Goal: Information Seeking & Learning: Learn about a topic

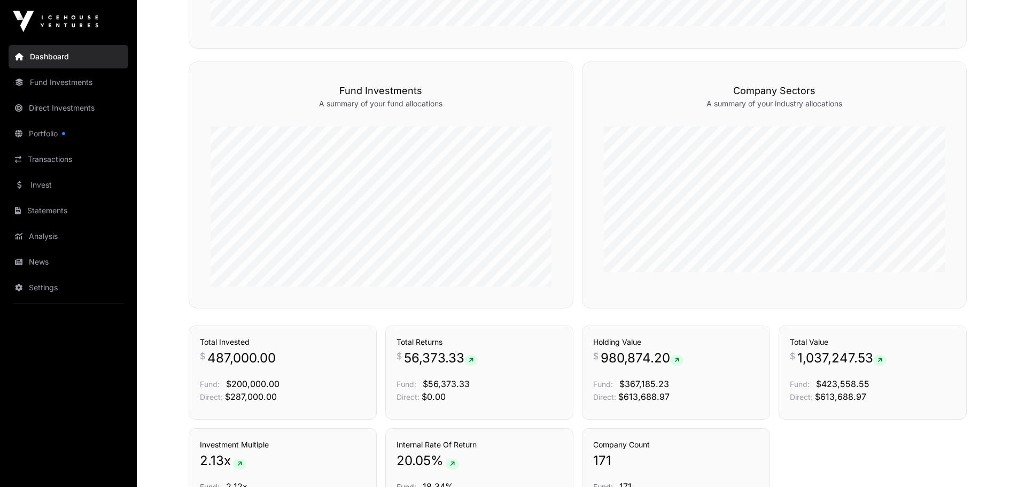
scroll to position [604, 0]
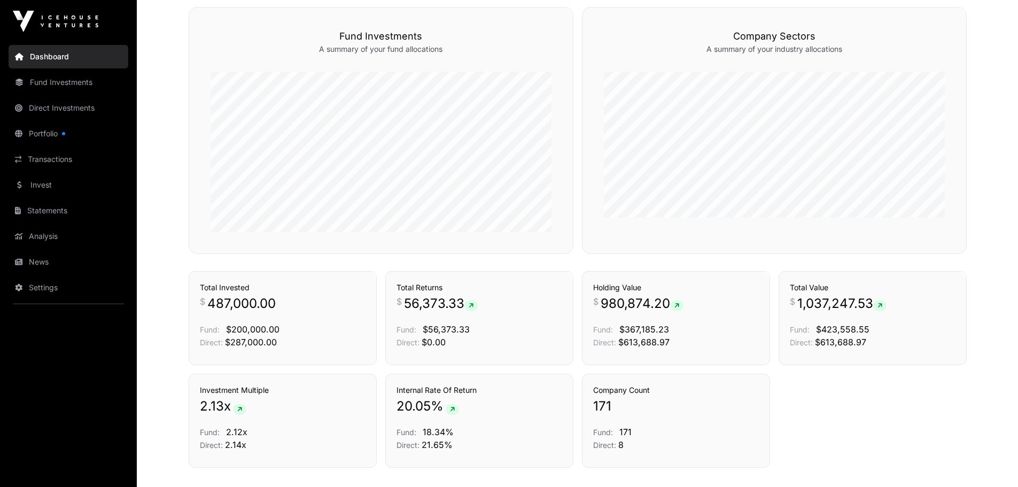
drag, startPoint x: 1022, startPoint y: 68, endPoint x: 1026, endPoint y: 311, distance: 243.2
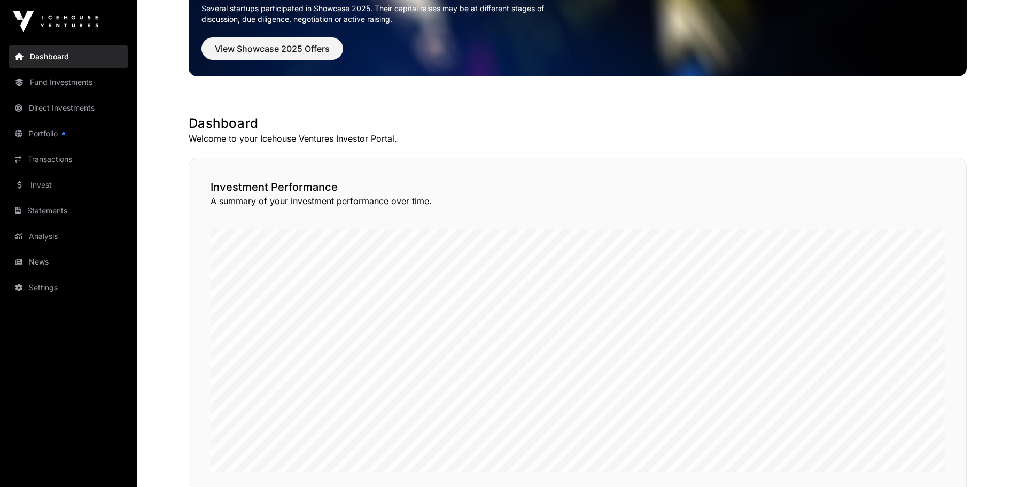
scroll to position [0, 0]
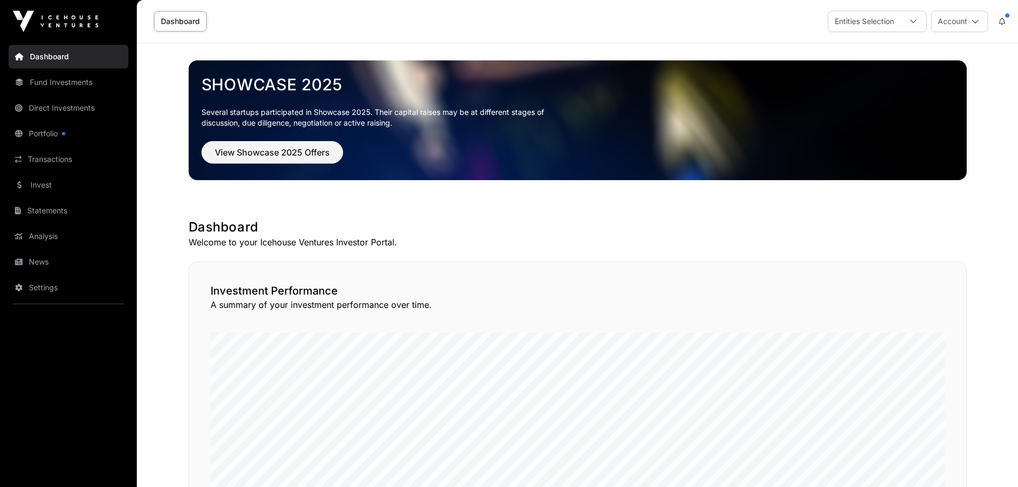
click at [52, 182] on link "Invest" at bounding box center [69, 185] width 120 height 24
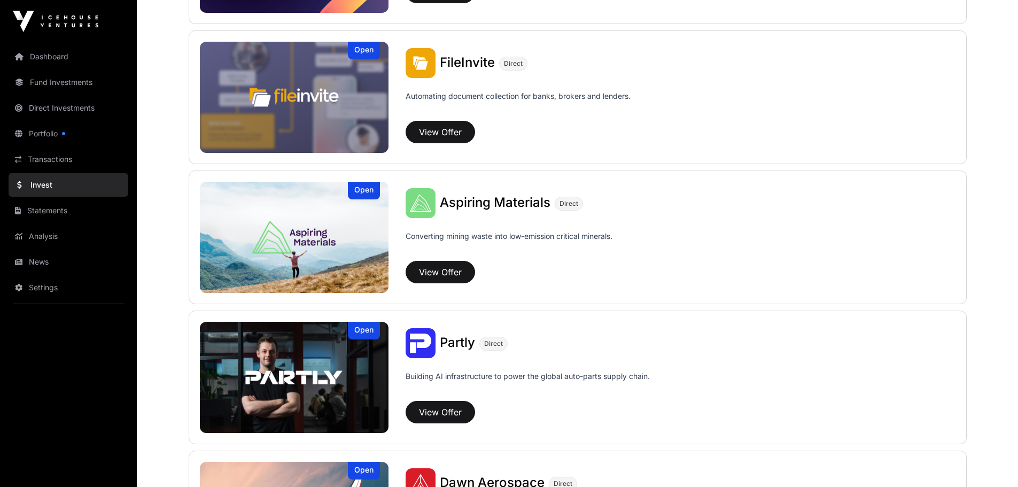
scroll to position [675, 0]
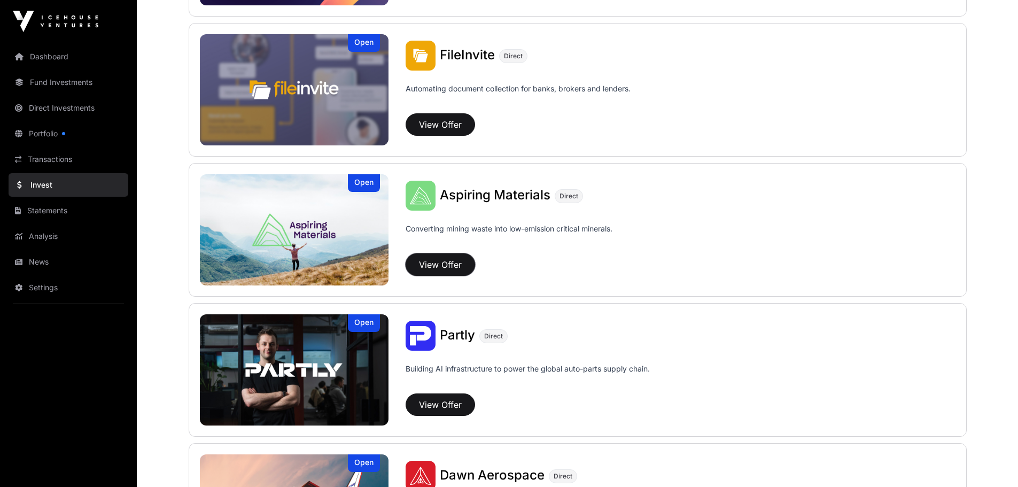
click at [437, 258] on button "View Offer" at bounding box center [440, 264] width 69 height 22
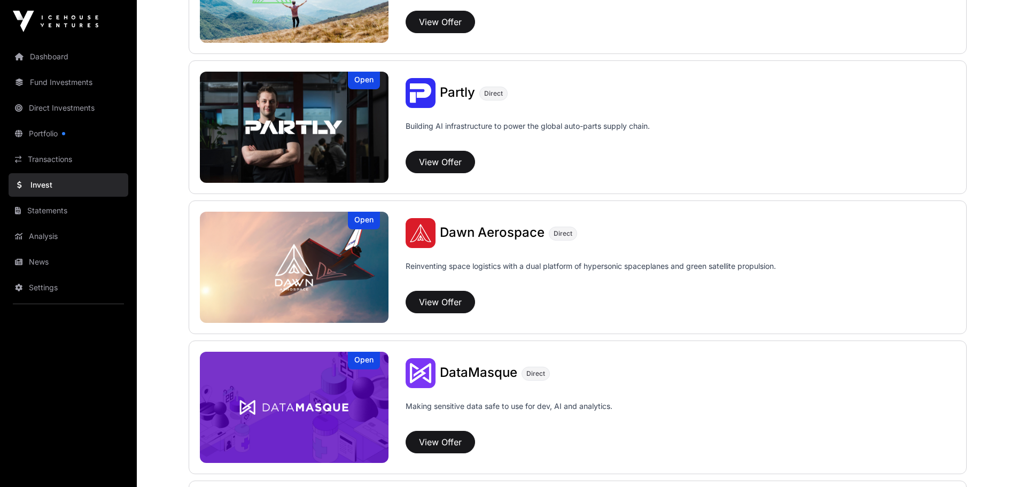
scroll to position [908, 0]
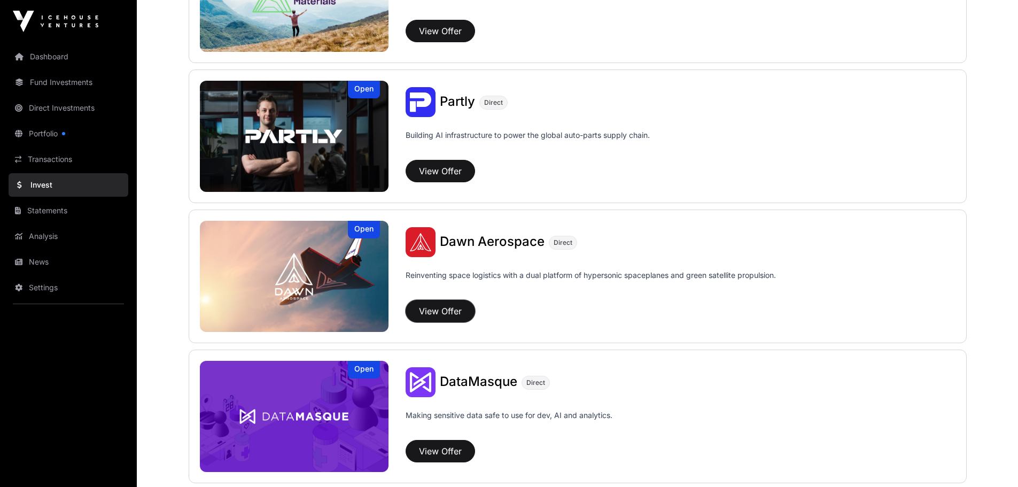
click at [440, 304] on button "View Offer" at bounding box center [440, 311] width 69 height 22
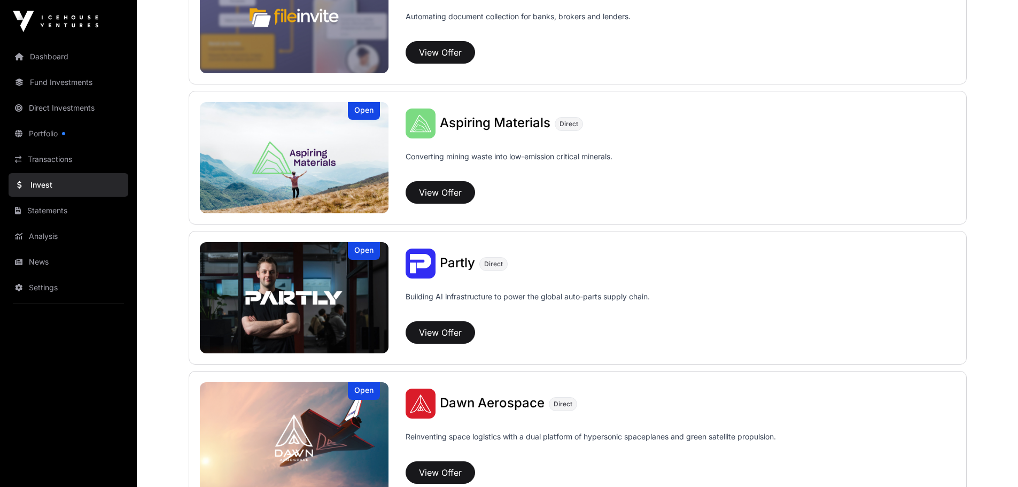
scroll to position [738, 0]
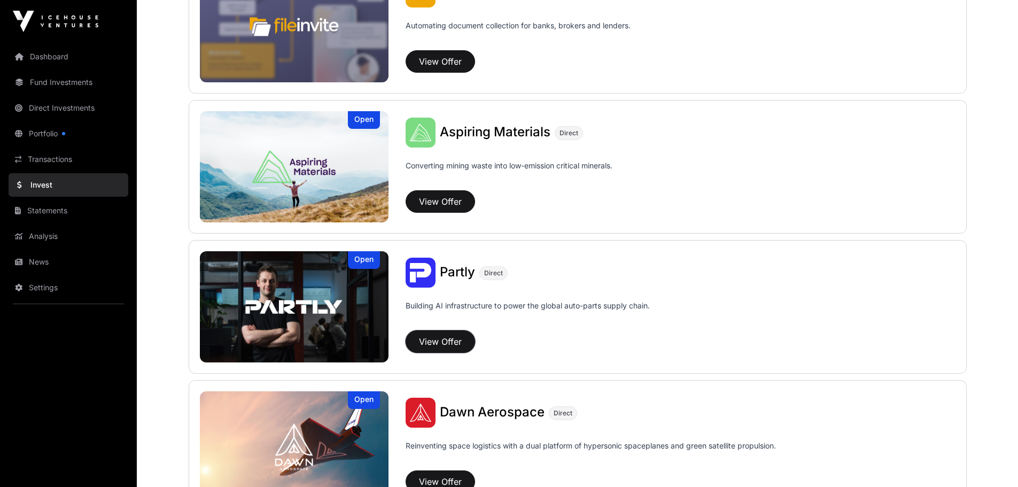
click at [438, 337] on button "View Offer" at bounding box center [440, 341] width 69 height 22
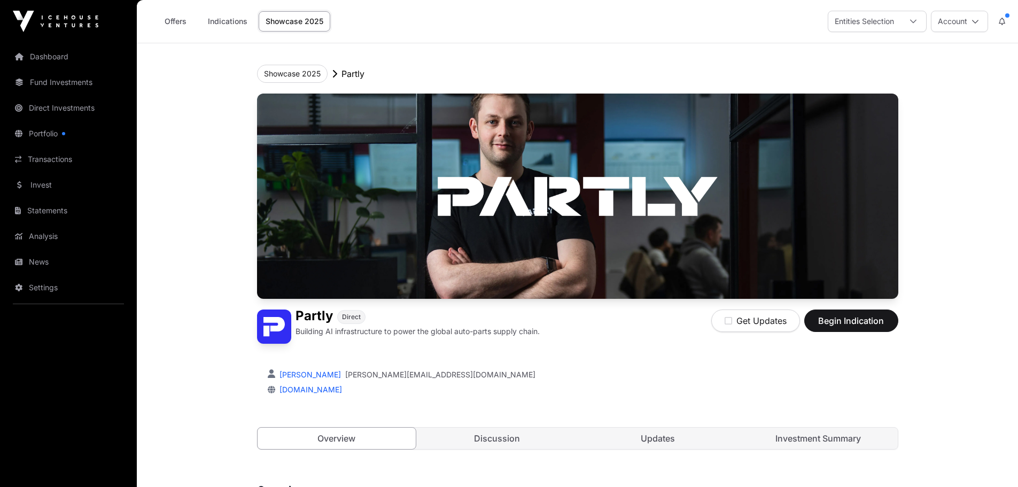
scroll to position [738, 0]
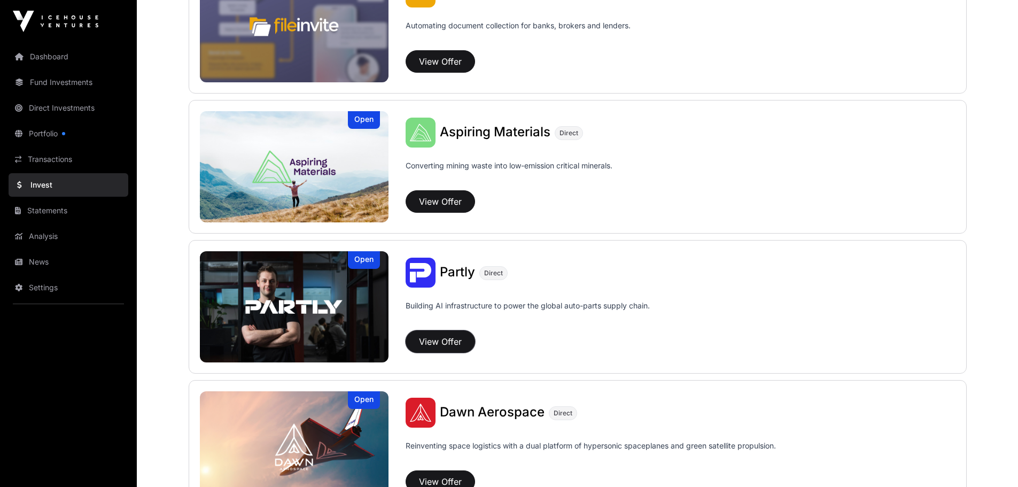
click at [426, 337] on button "View Offer" at bounding box center [440, 341] width 69 height 22
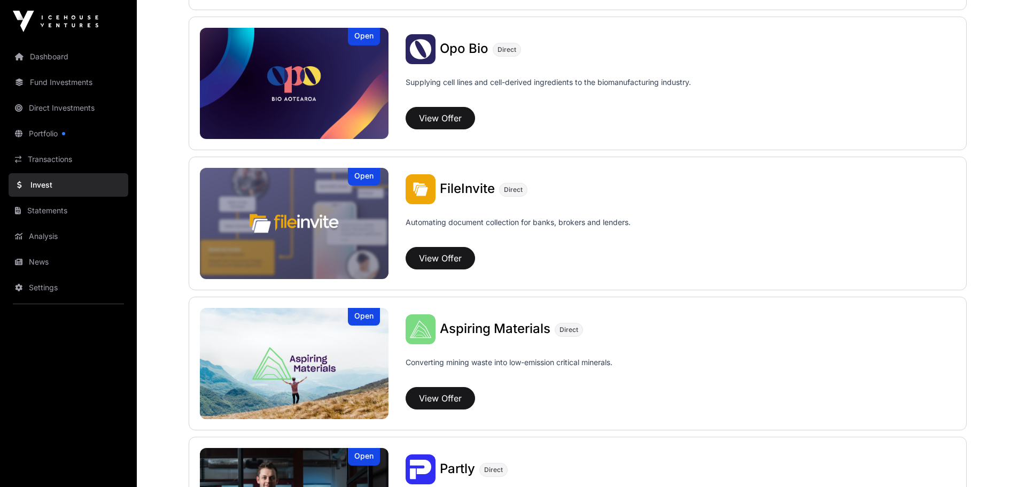
scroll to position [499, 0]
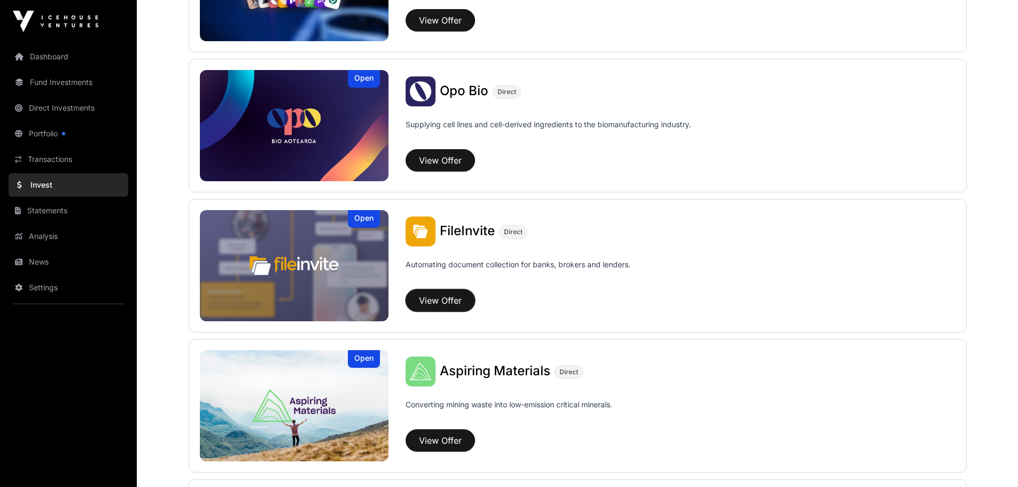
click at [450, 297] on button "View Offer" at bounding box center [440, 300] width 69 height 22
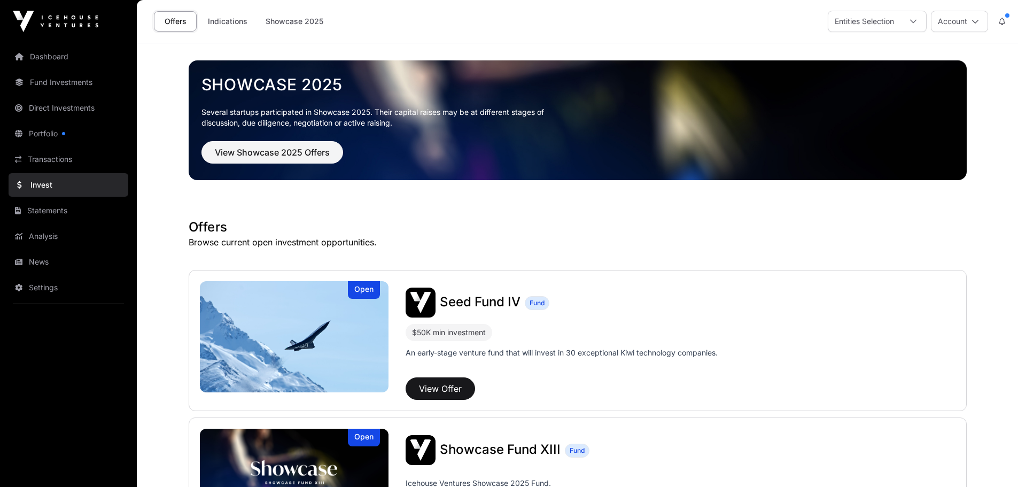
scroll to position [499, 0]
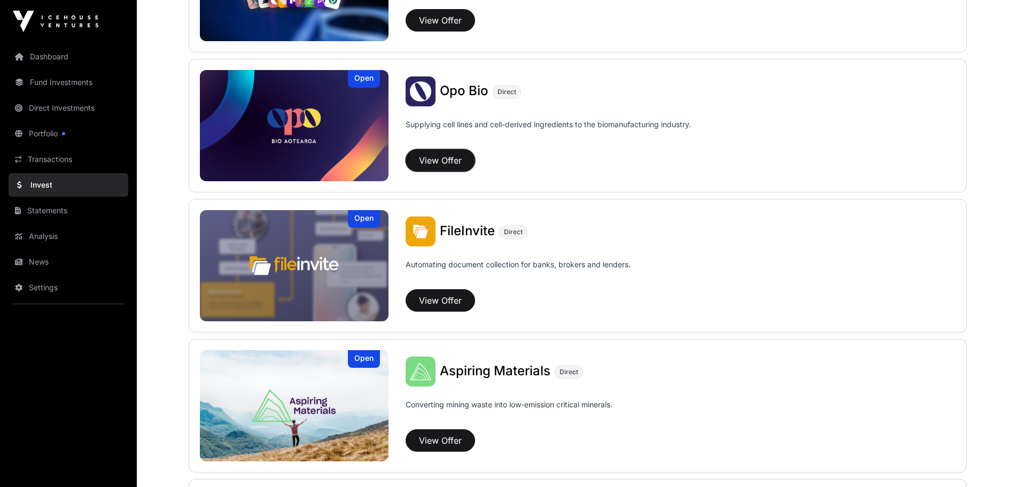
click at [445, 155] on button "View Offer" at bounding box center [440, 160] width 69 height 22
